Goal: Information Seeking & Learning: Find specific fact

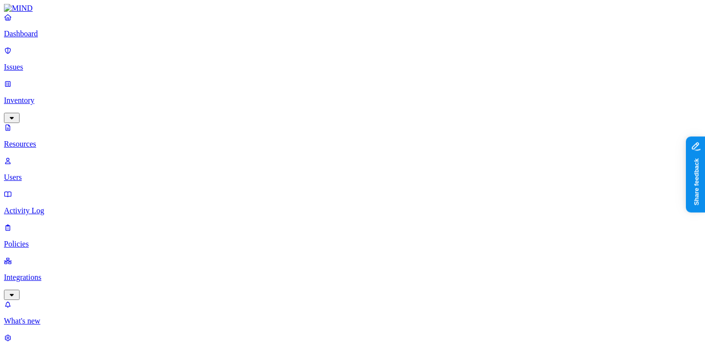
click at [30, 54] on link "Issues" at bounding box center [352, 58] width 697 height 25
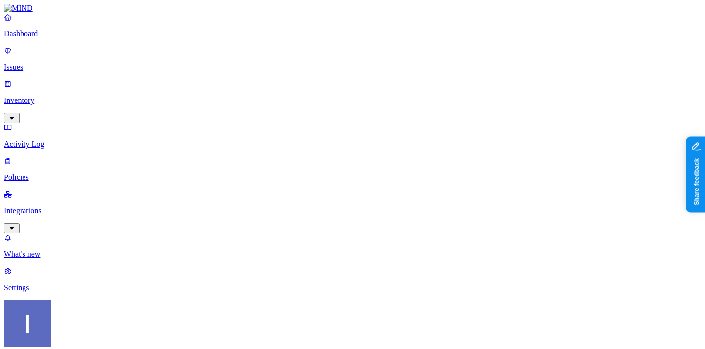
click at [48, 86] on link "Inventory" at bounding box center [352, 100] width 697 height 42
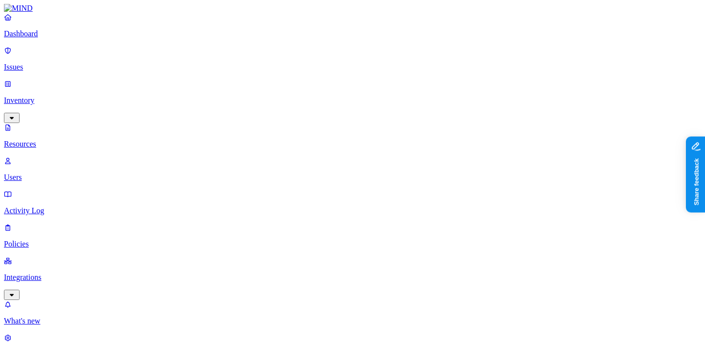
click at [56, 173] on p "Users" at bounding box center [352, 177] width 697 height 9
type input "[PERSON_NAME]"
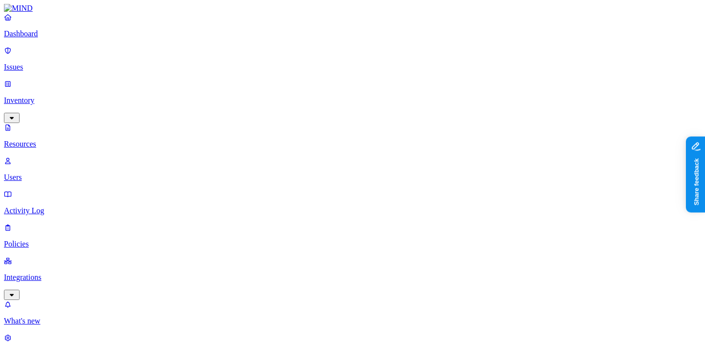
drag, startPoint x: 541, startPoint y: 160, endPoint x: 650, endPoint y: 152, distance: 109.5
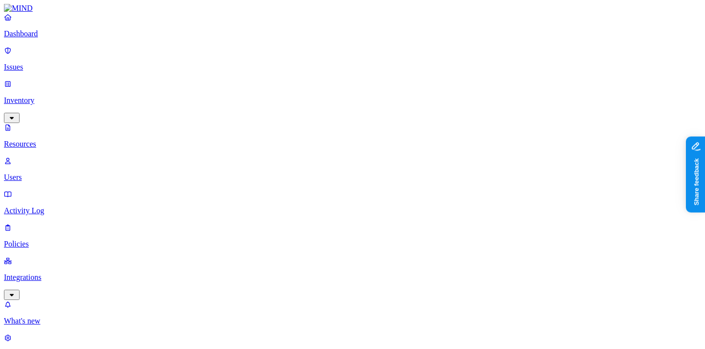
drag, startPoint x: 679, startPoint y: 273, endPoint x: 657, endPoint y: 314, distance: 46.7
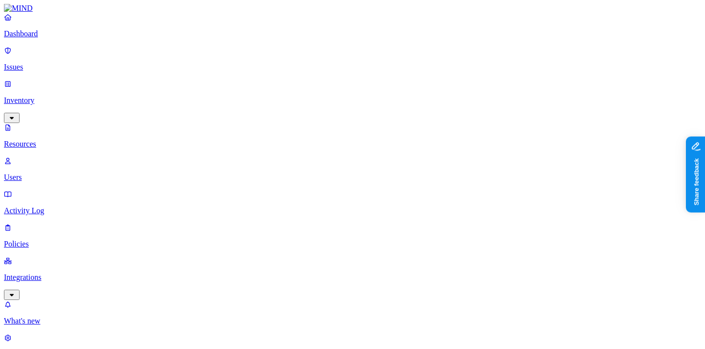
scroll to position [63, 0]
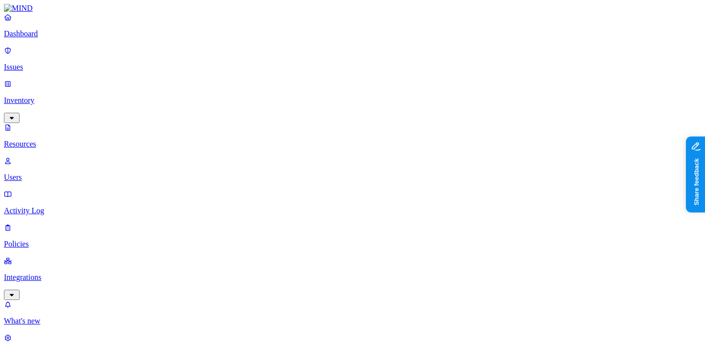
click at [65, 348] on p "Settings" at bounding box center [352, 354] width 697 height 9
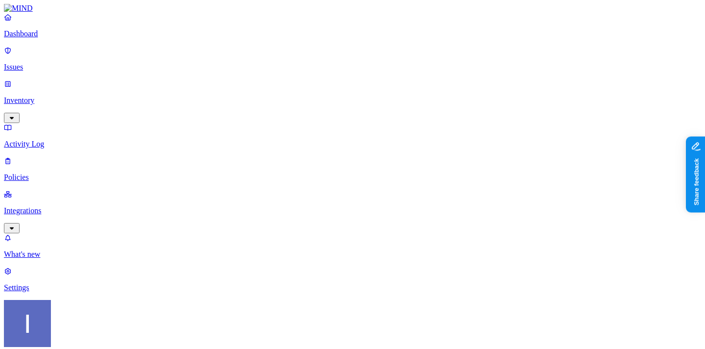
scroll to position [58, 0]
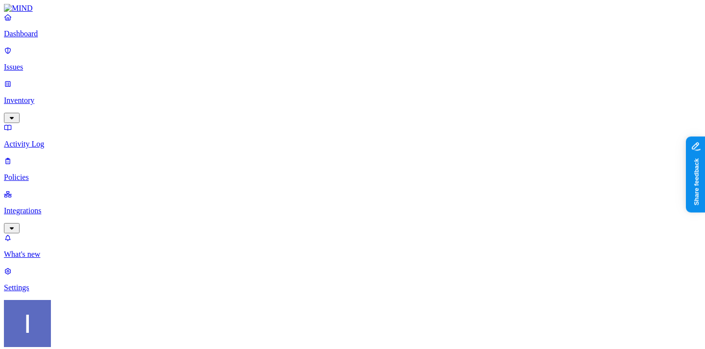
click at [47, 84] on link "Inventory" at bounding box center [352, 100] width 697 height 42
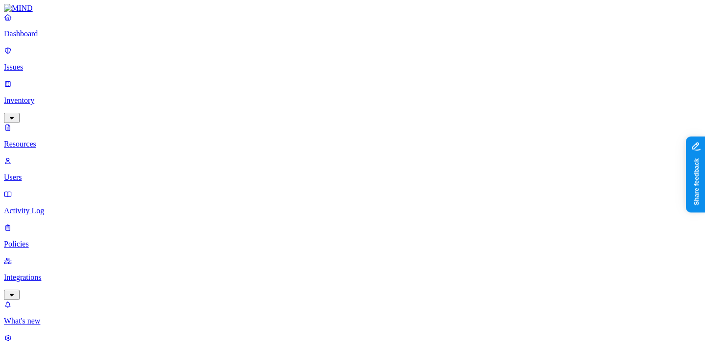
click at [74, 156] on link "Users" at bounding box center [352, 168] width 697 height 25
paste input "[PERSON_NAME][EMAIL_ADDRESS][DOMAIN_NAME]"
type input "[PERSON_NAME][EMAIL_ADDRESS][DOMAIN_NAME]"
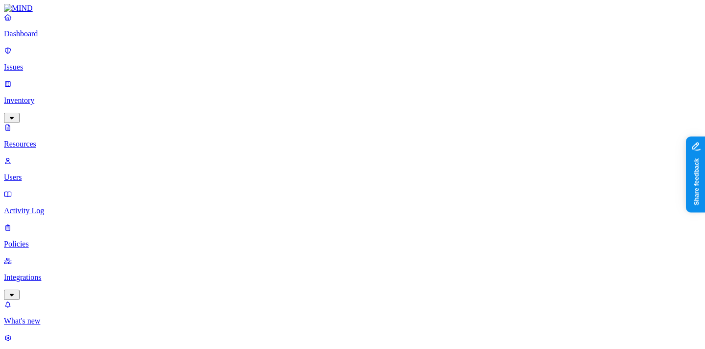
drag, startPoint x: 544, startPoint y: 115, endPoint x: 587, endPoint y: 116, distance: 43.1
